Goal: Obtain resource: Obtain resource

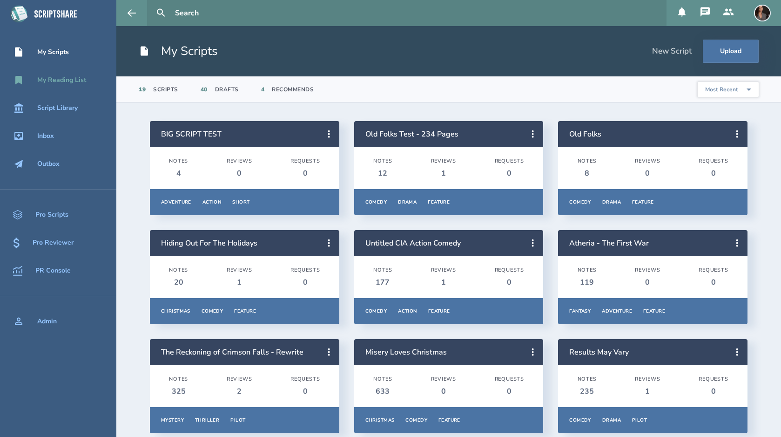
click at [65, 78] on div "My Reading List" at bounding box center [61, 79] width 49 height 7
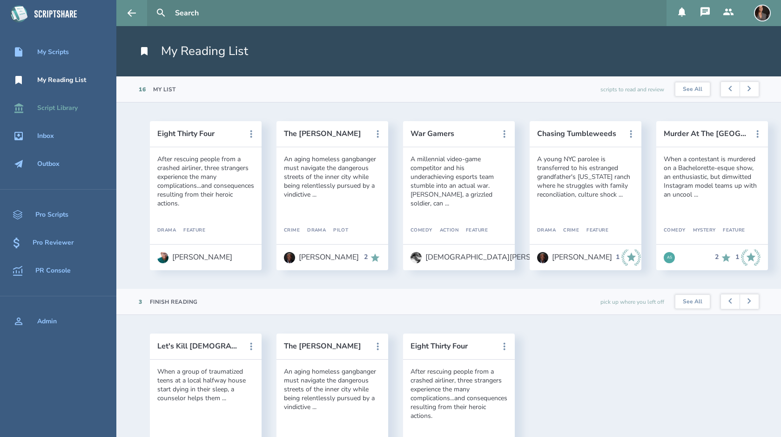
click at [63, 106] on div "Script Library" at bounding box center [57, 107] width 40 height 7
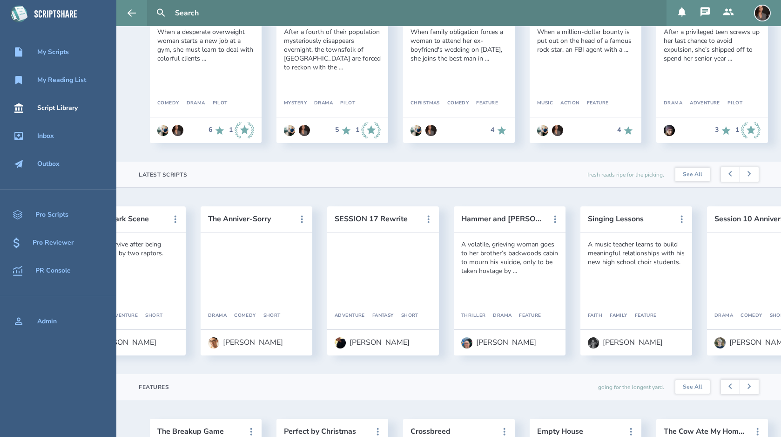
scroll to position [0, 584]
click at [511, 221] on button "Hammer and [PERSON_NAME]" at bounding box center [502, 219] width 84 height 8
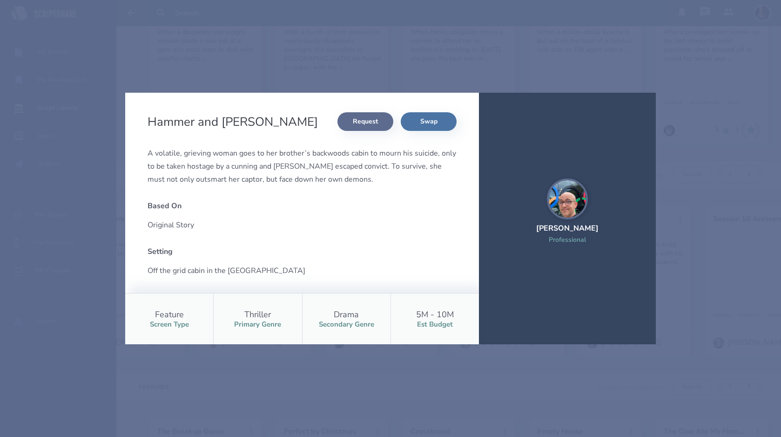
click at [371, 121] on button "Request" at bounding box center [365, 121] width 56 height 19
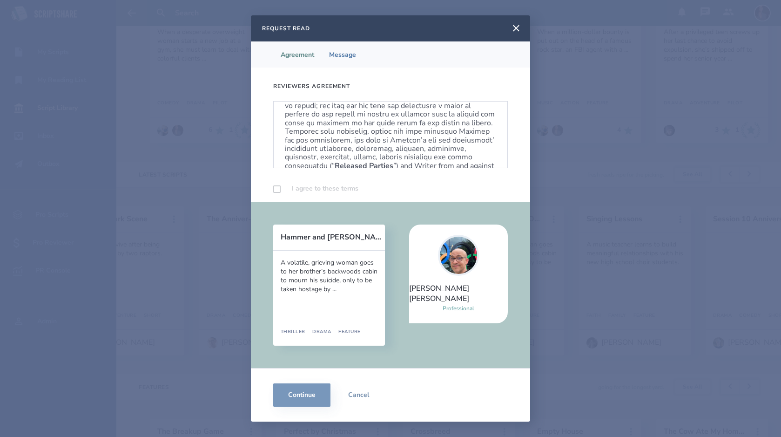
scroll to position [564, 0]
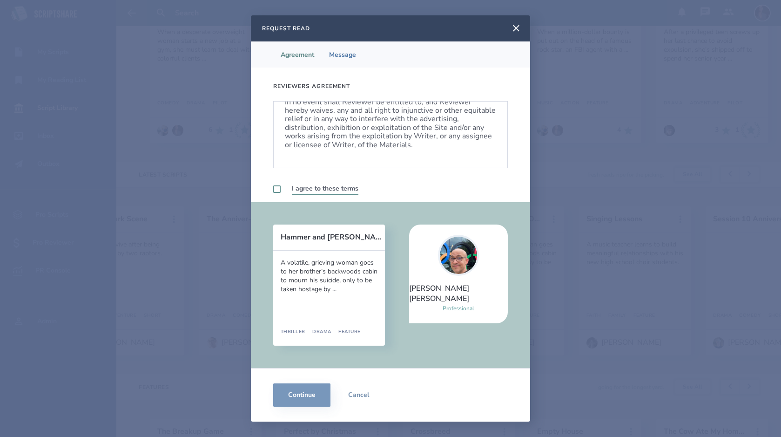
click at [279, 188] on label at bounding box center [276, 188] width 7 height 7
checkbox input "true"
click at [301, 400] on button "Continue" at bounding box center [301, 394] width 57 height 23
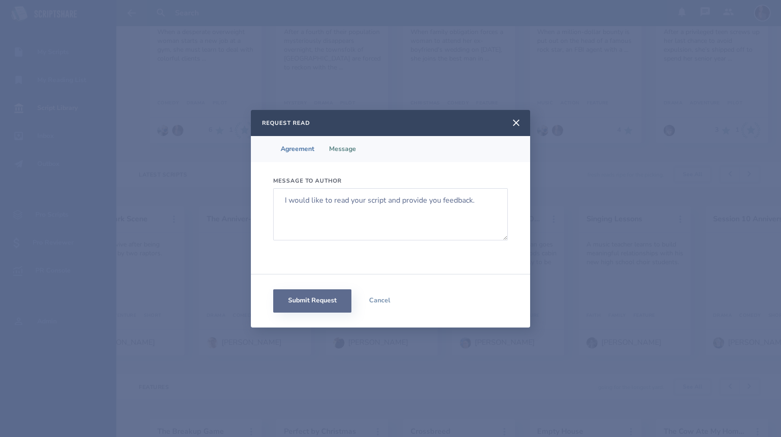
click at [314, 303] on button "Submit Request" at bounding box center [312, 300] width 78 height 23
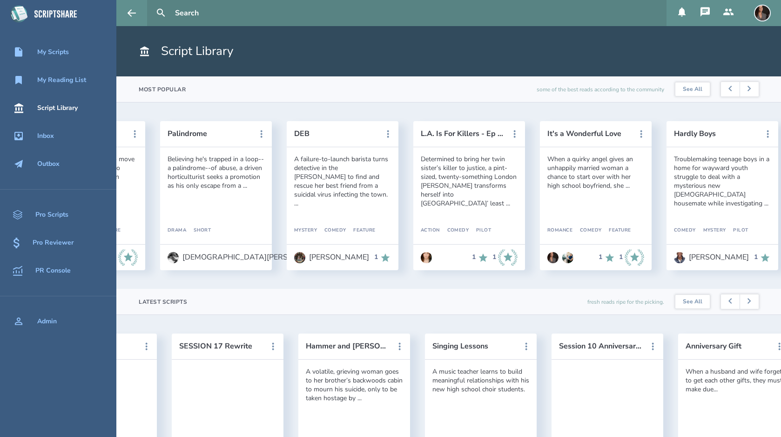
scroll to position [0, 1919]
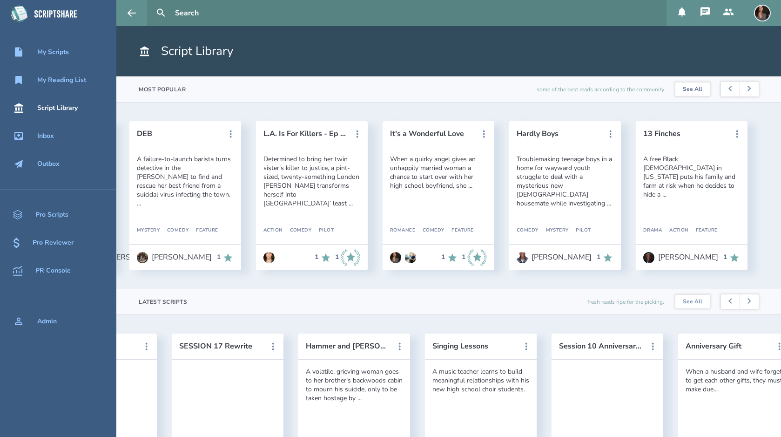
click at [693, 86] on link "See All" at bounding box center [692, 89] width 34 height 14
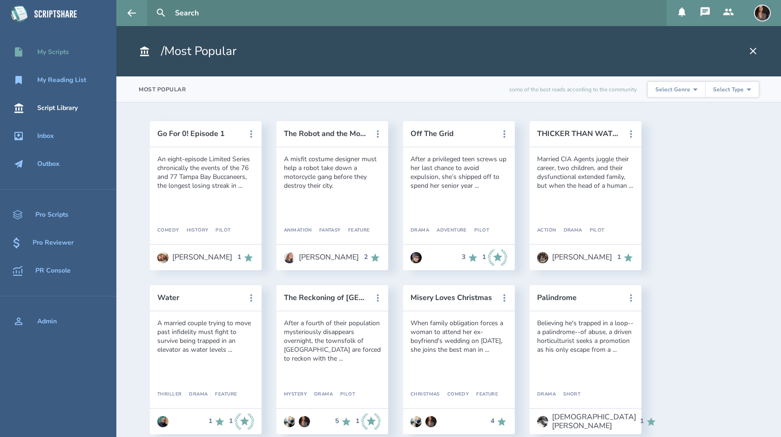
click at [54, 49] on div "My Scripts" at bounding box center [53, 51] width 32 height 7
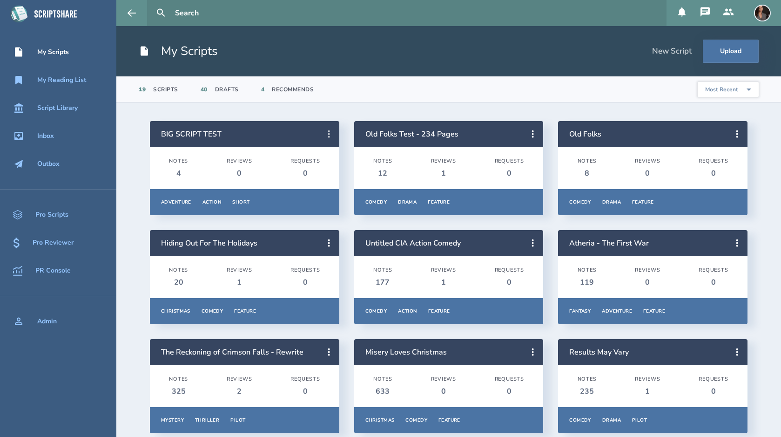
click at [327, 135] on icon at bounding box center [328, 133] width 11 height 11
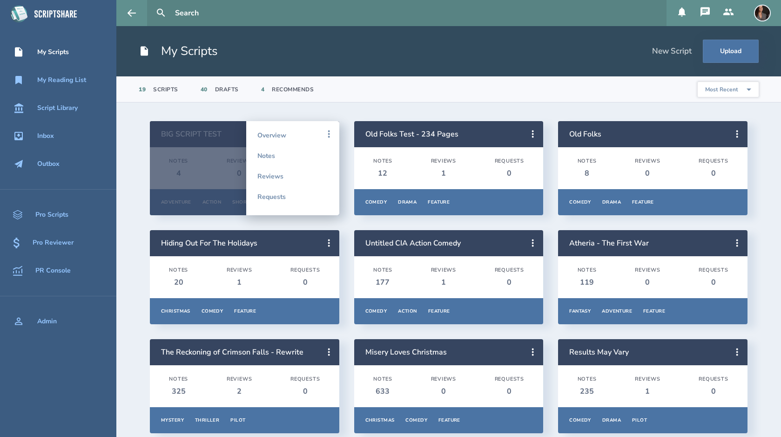
click at [325, 133] on icon at bounding box center [328, 133] width 11 height 11
